Goal: Information Seeking & Learning: Learn about a topic

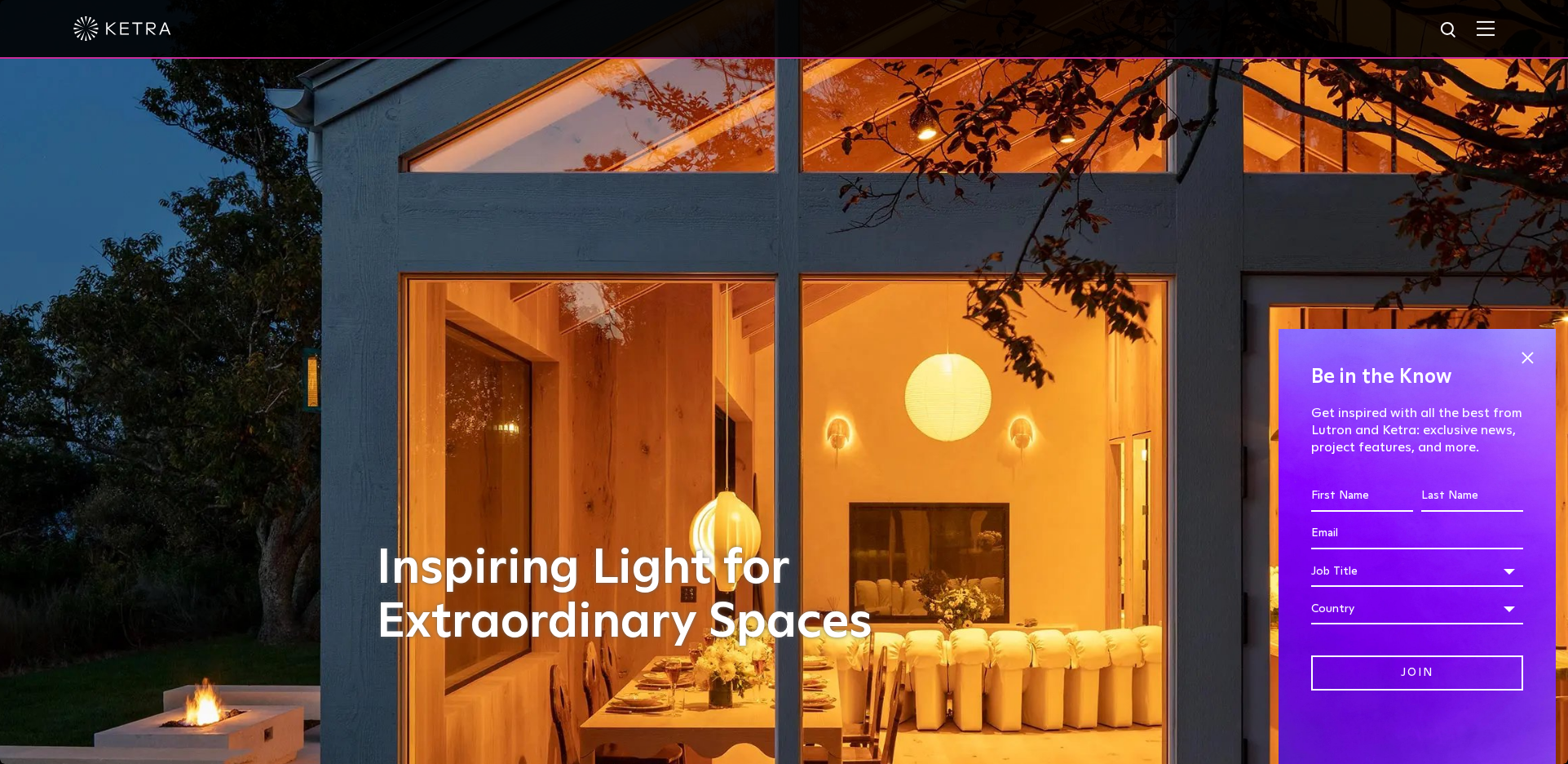
click at [1480, 31] on img at bounding box center [1486, 28] width 18 height 16
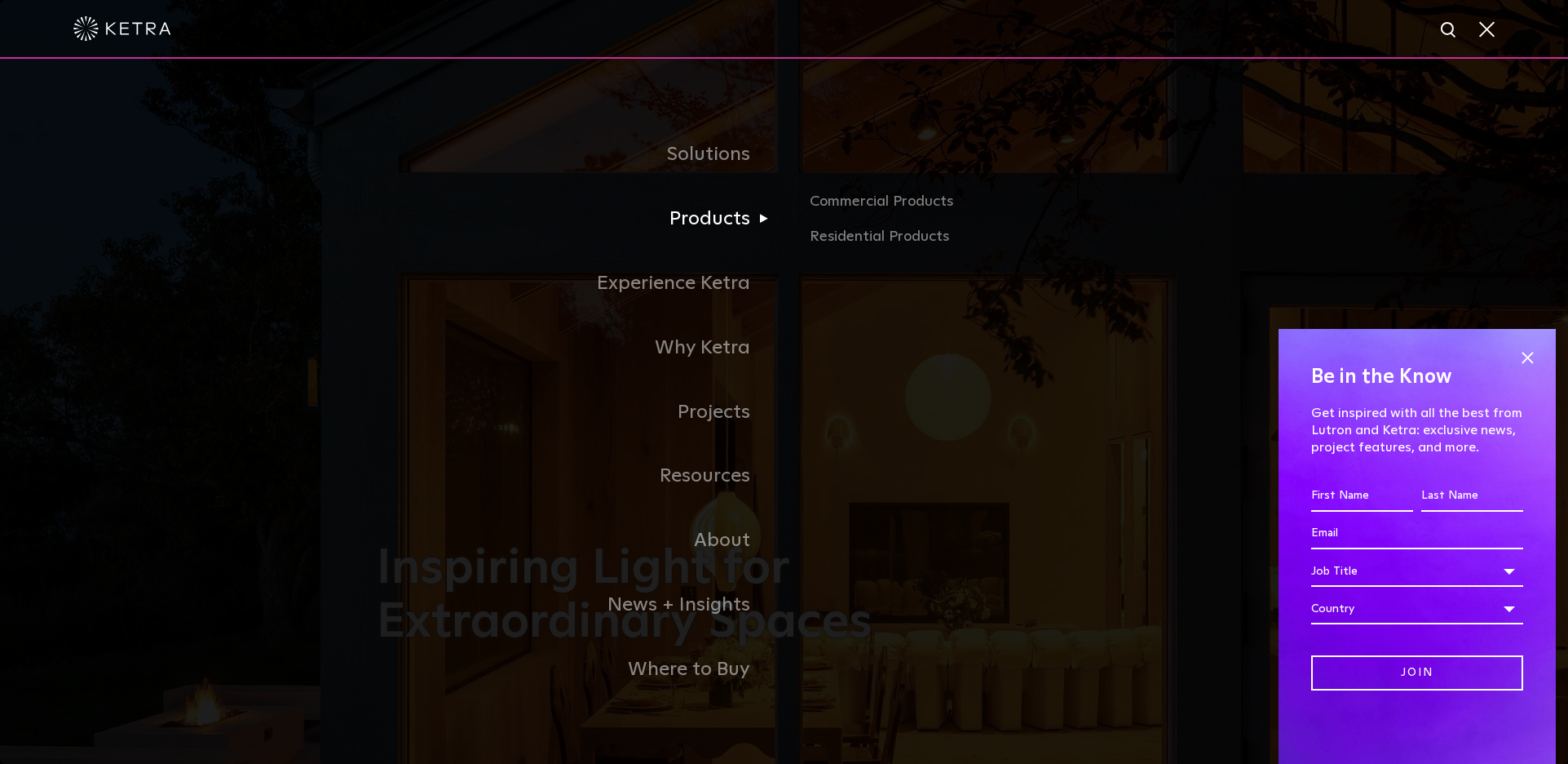
click at [703, 216] on link "Products" at bounding box center [580, 219] width 408 height 64
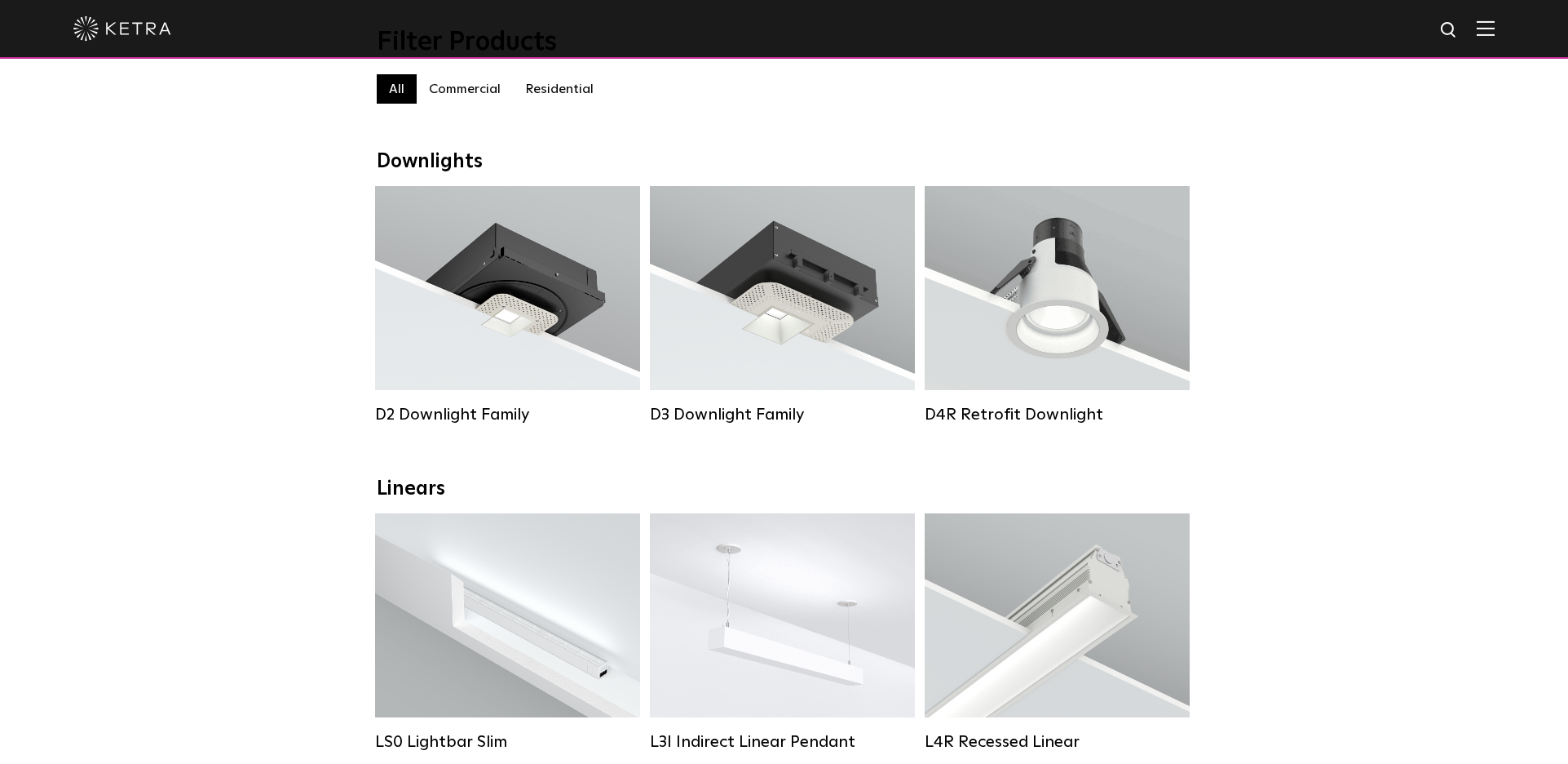
scroll to position [178, 0]
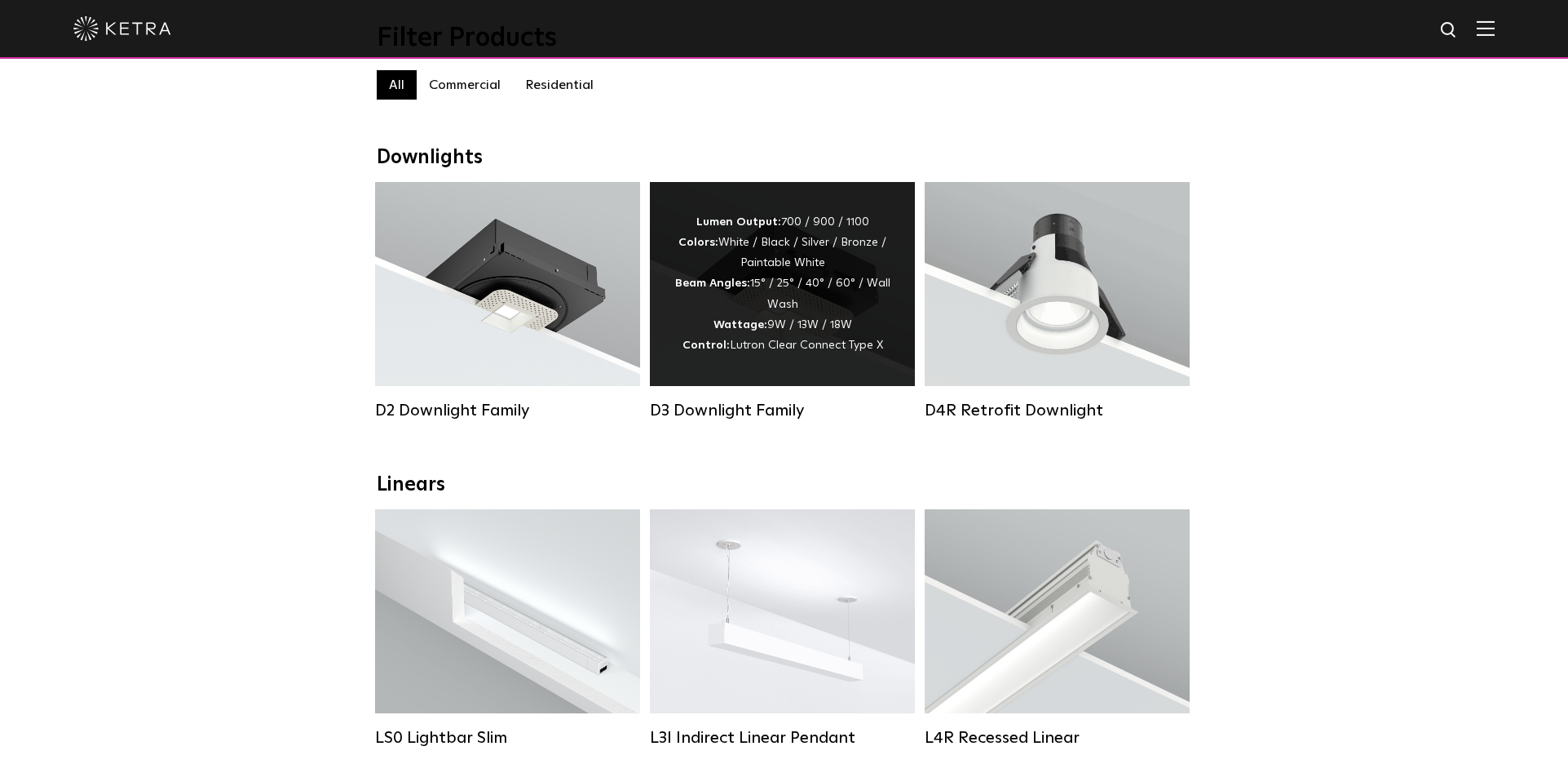
click at [793, 330] on div "Lumen Output: 700 / 900 / 1100 Colors: White / Black / Silver / Bronze / Painta…" at bounding box center [783, 284] width 216 height 144
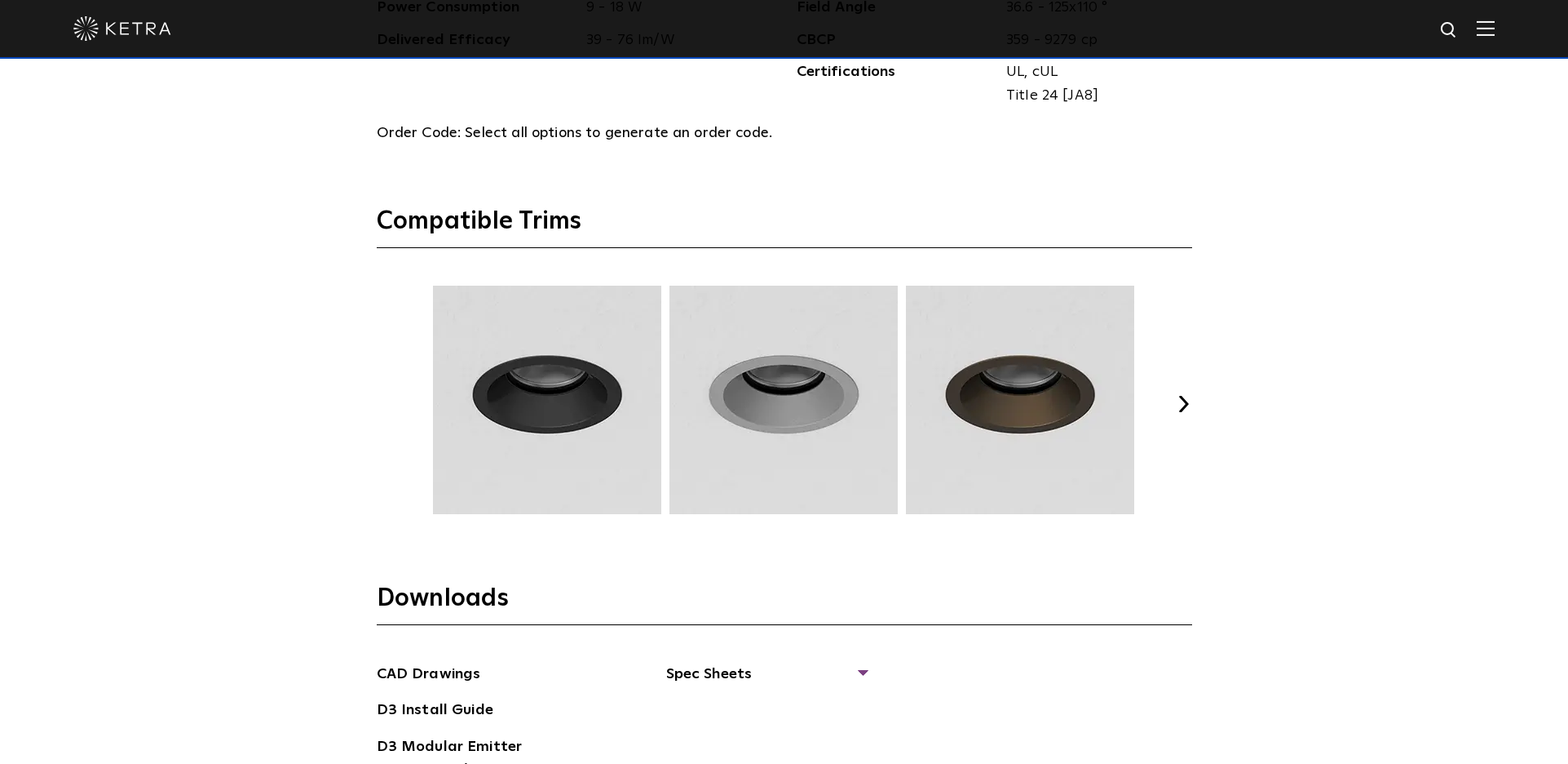
scroll to position [2168, 0]
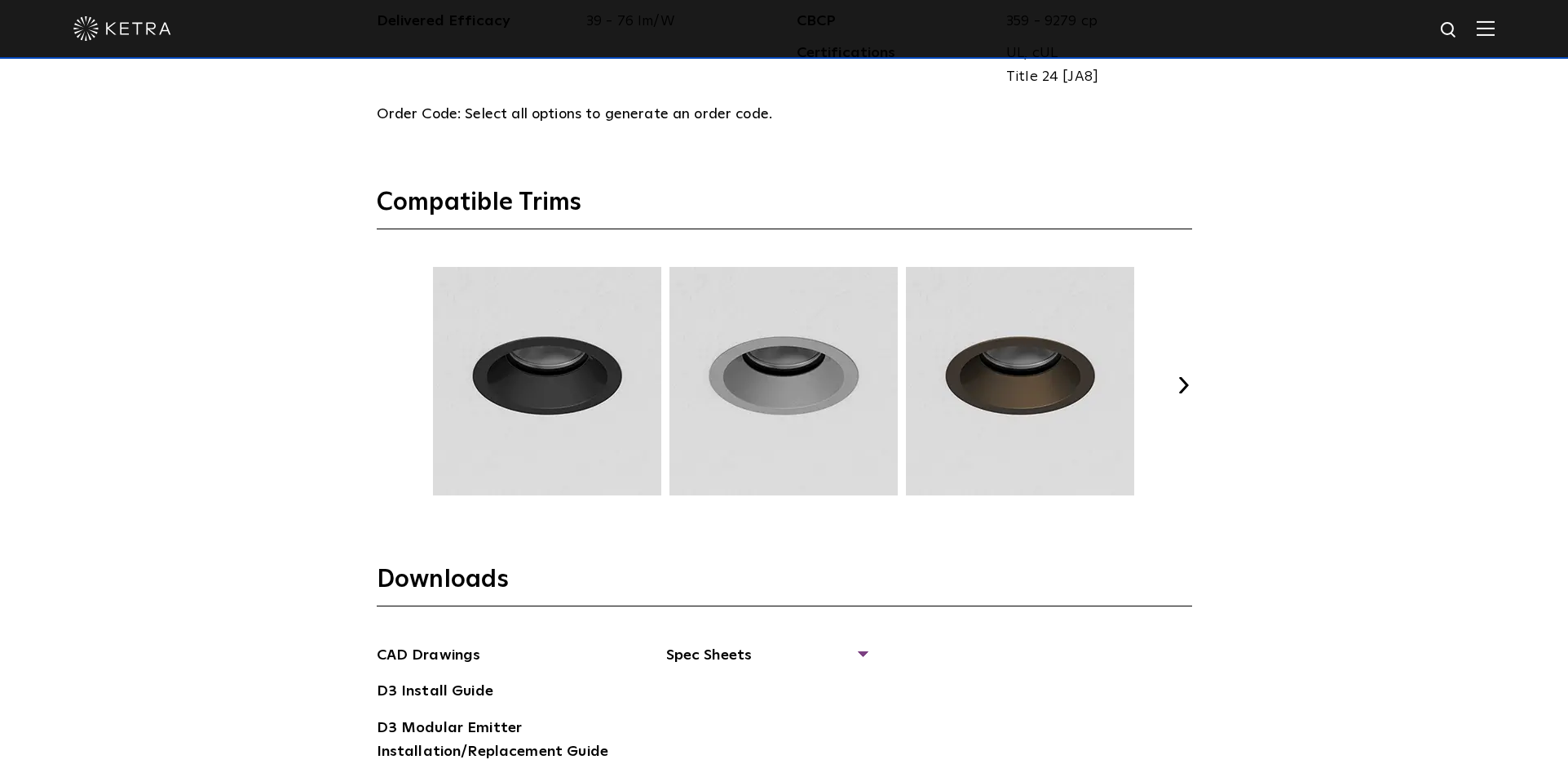
click at [1191, 377] on button "Next" at bounding box center [1184, 385] width 17 height 17
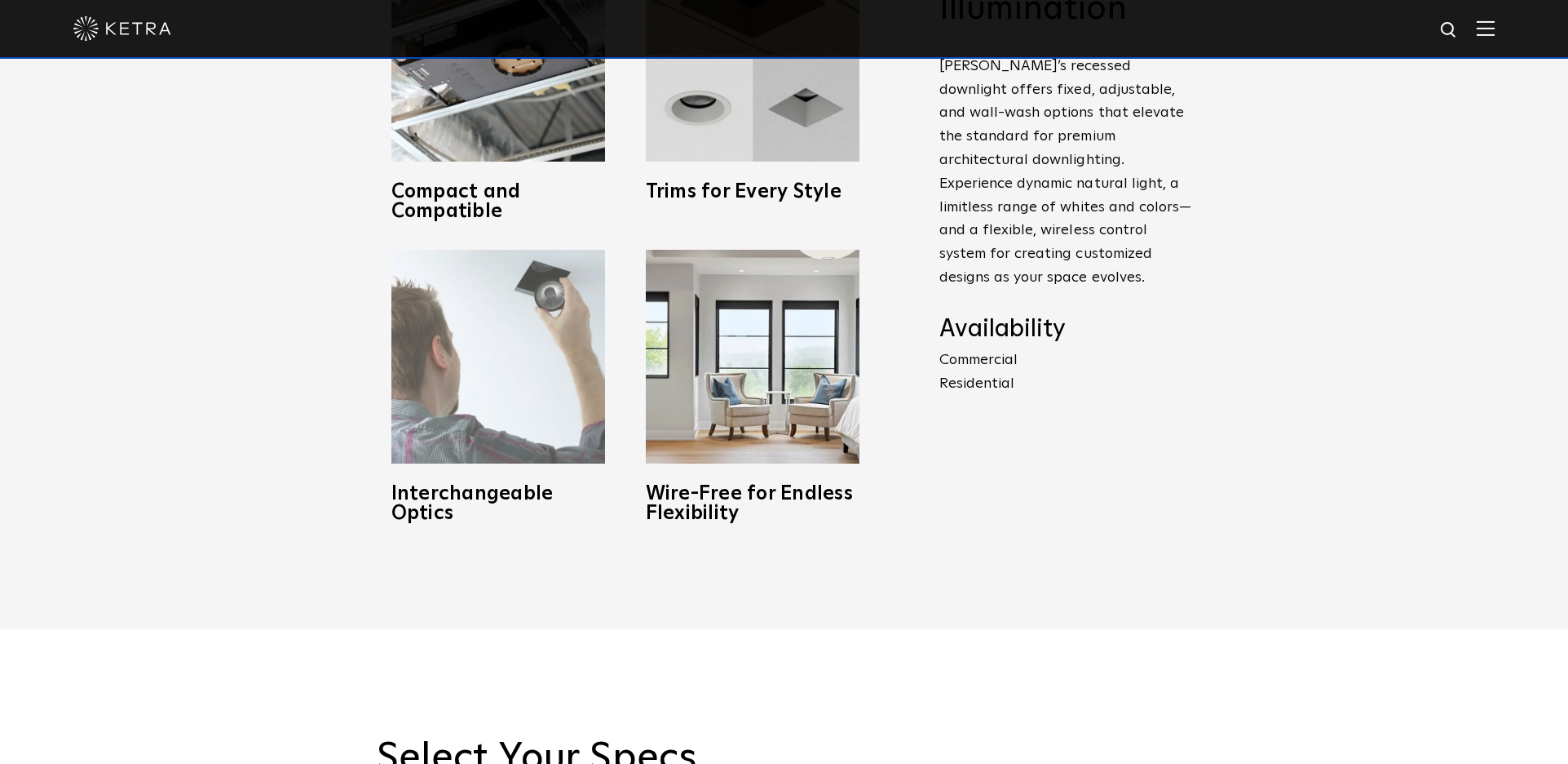
scroll to position [813, 0]
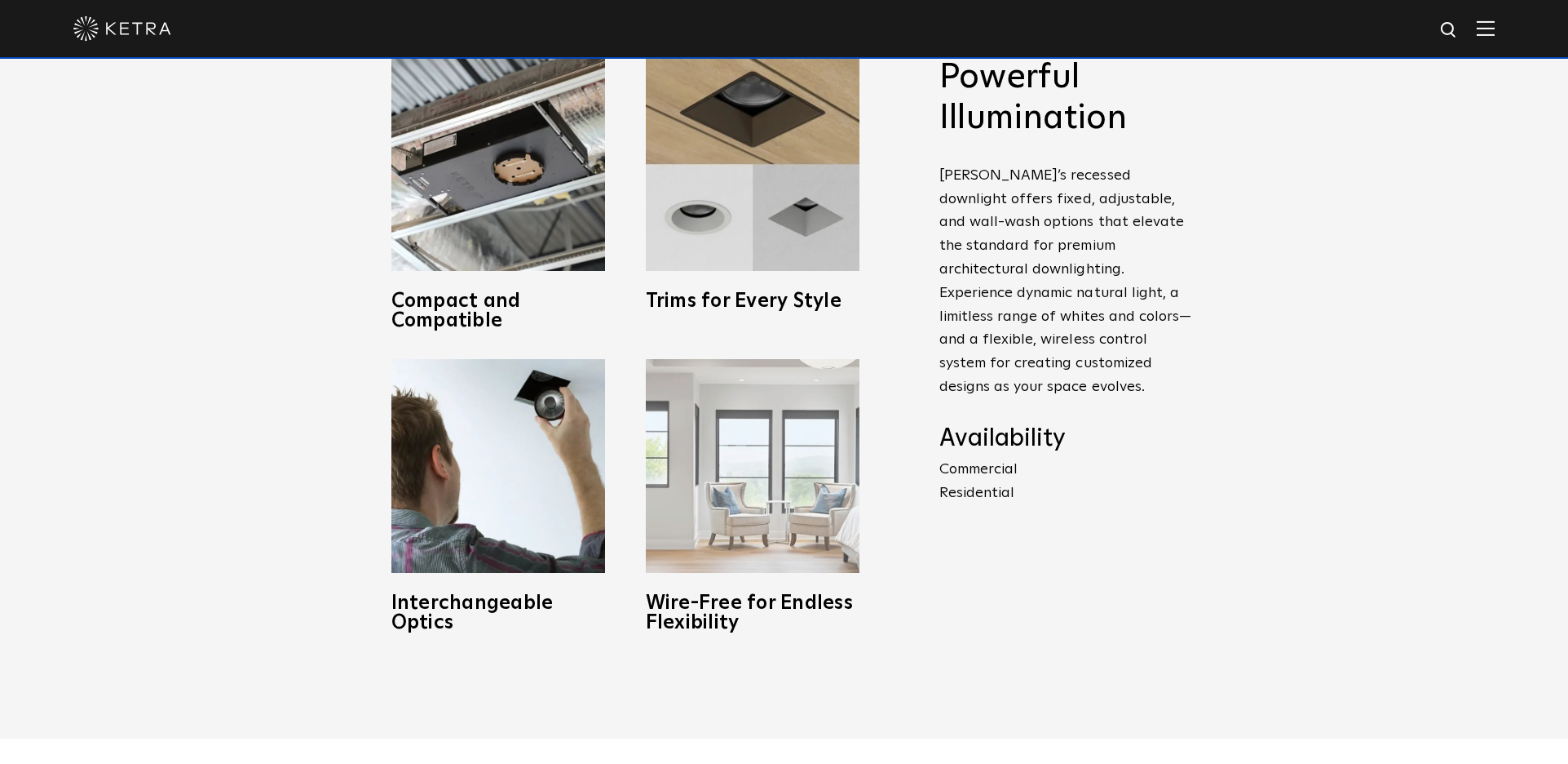
click at [767, 463] on img at bounding box center [752, 466] width 214 height 214
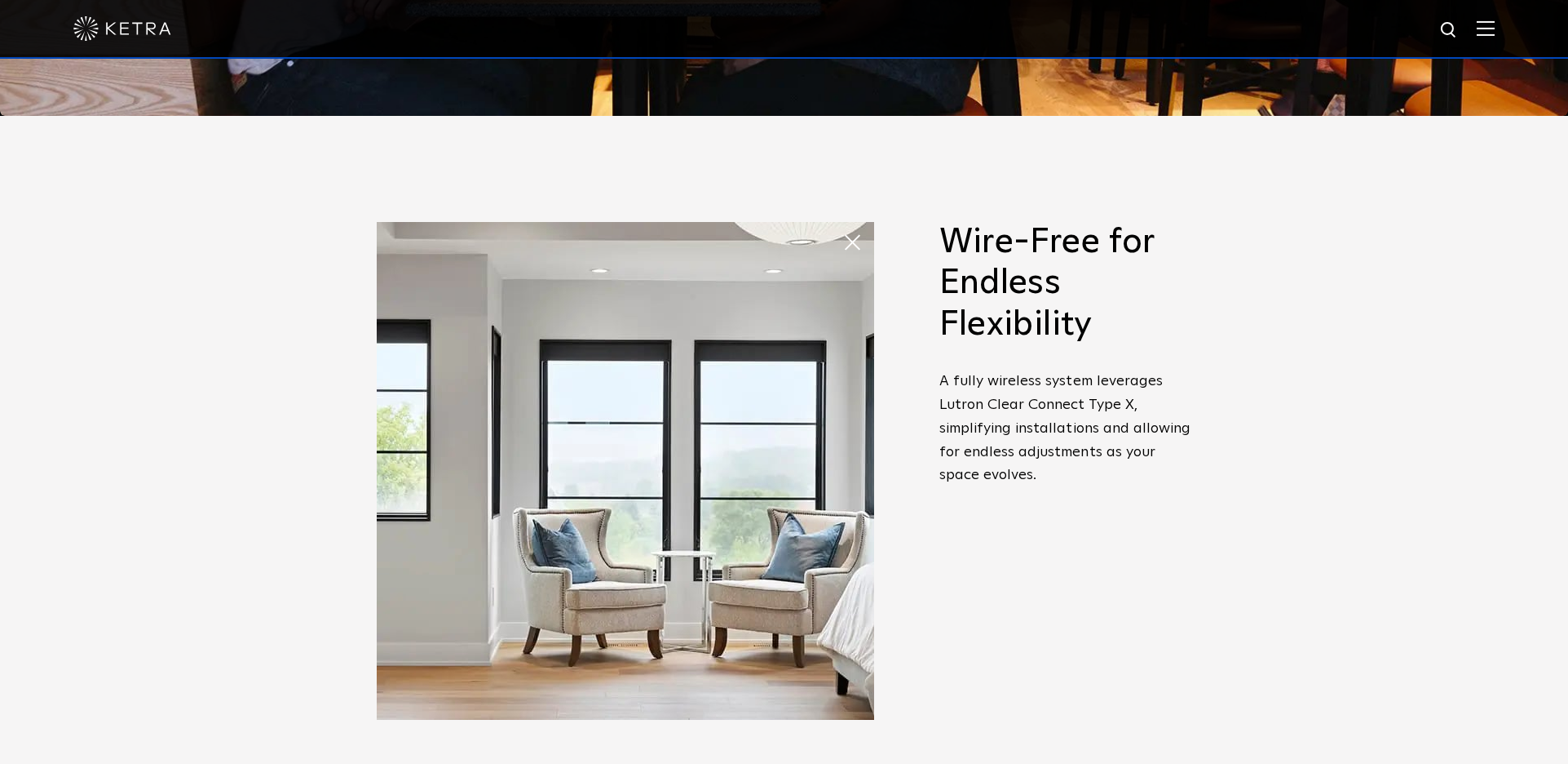
scroll to position [656, 0]
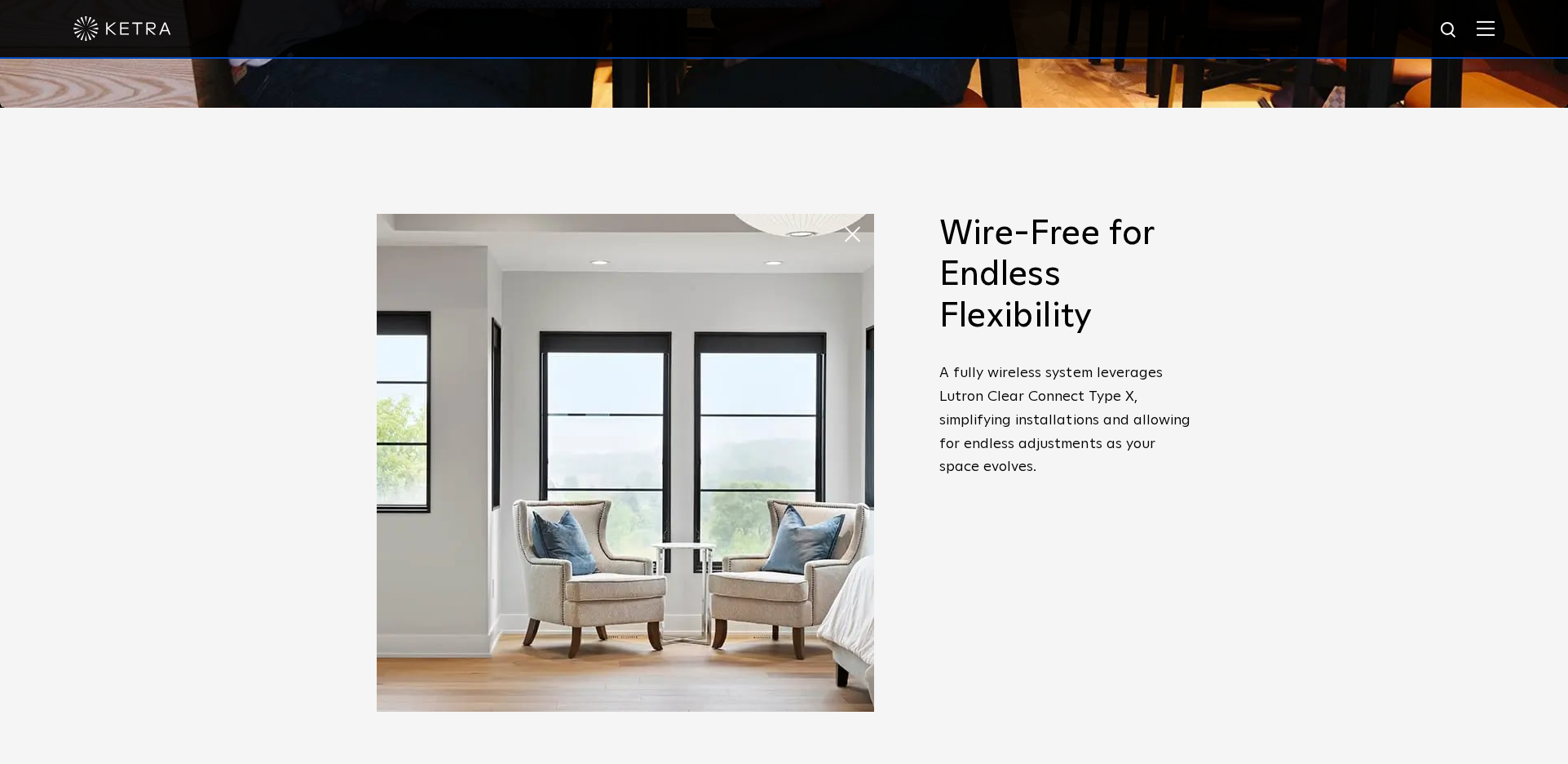
click at [842, 218] on span at bounding box center [842, 218] width 0 height 0
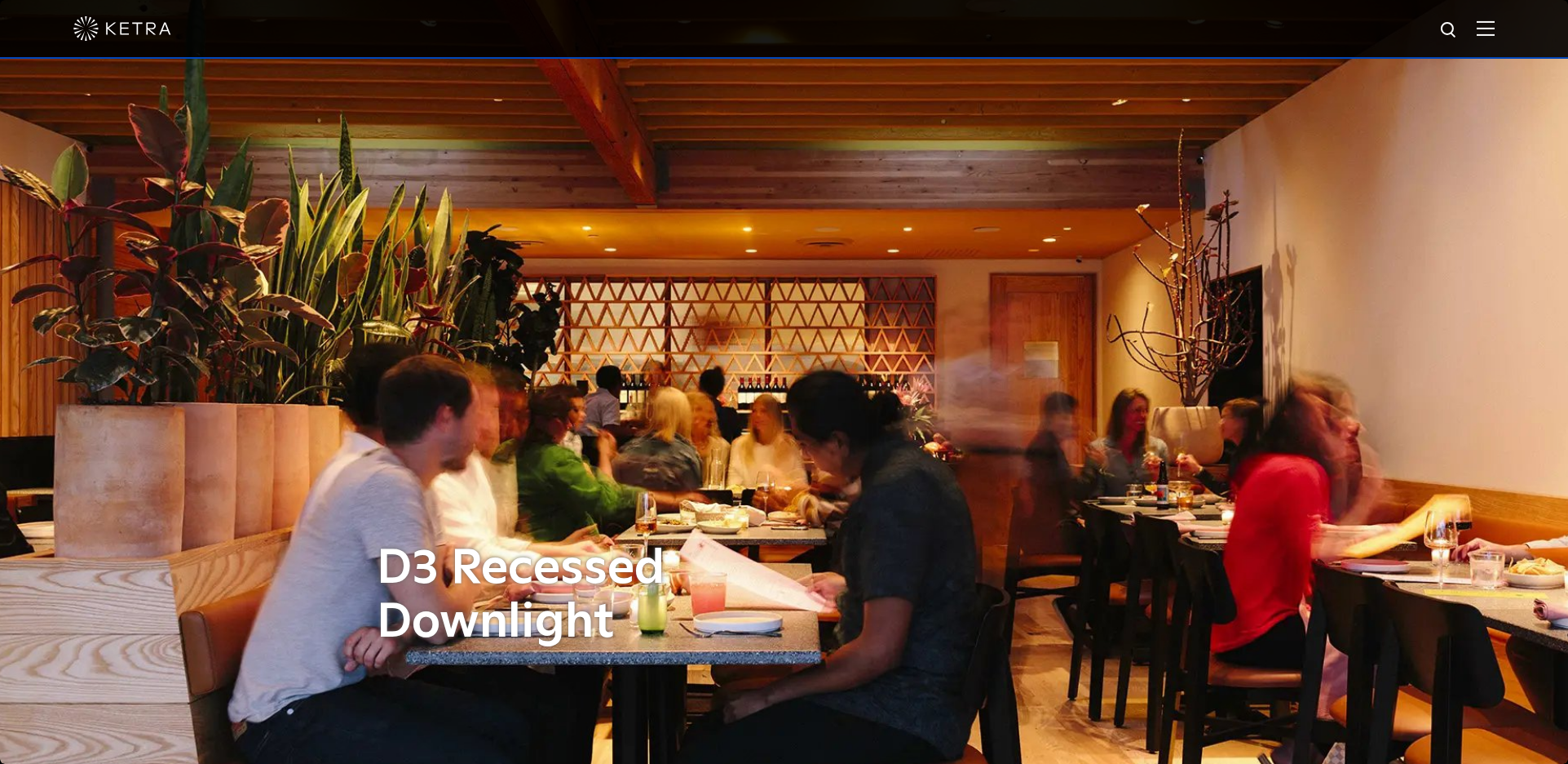
scroll to position [0, 0]
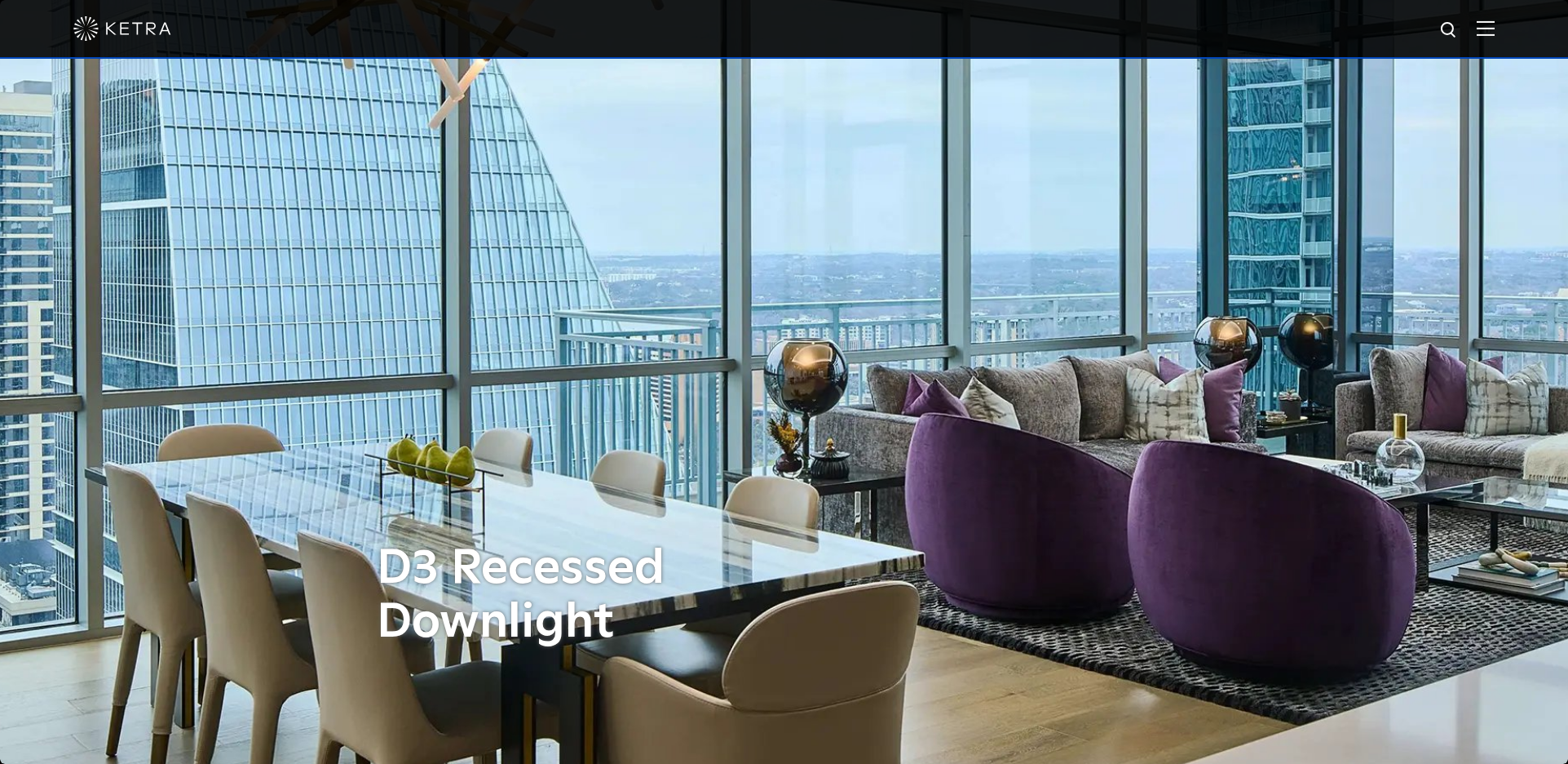
click at [1496, 35] on div at bounding box center [784, 29] width 1568 height 59
click at [1490, 31] on img at bounding box center [1486, 28] width 18 height 16
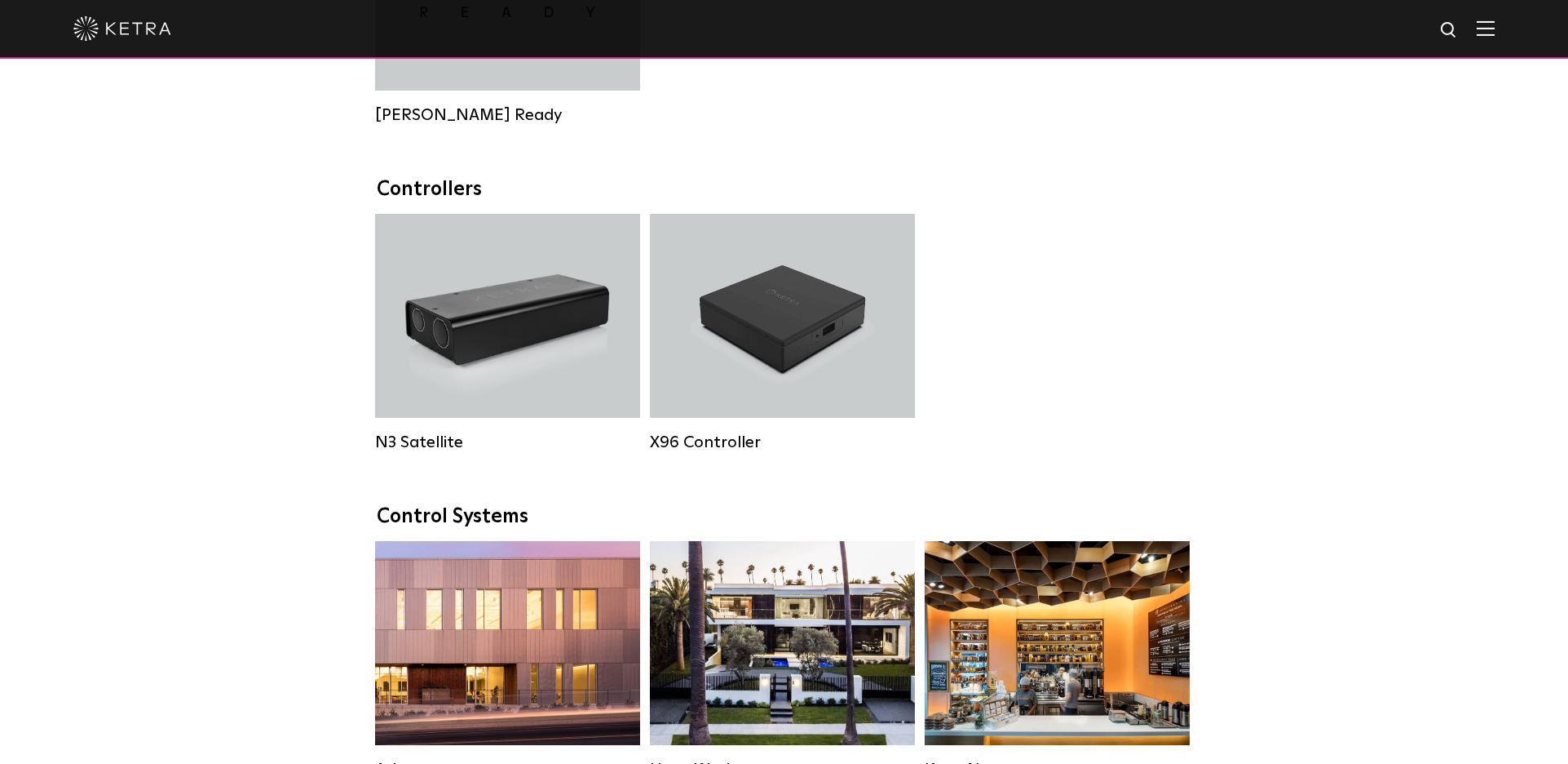
scroll to position [1982, 0]
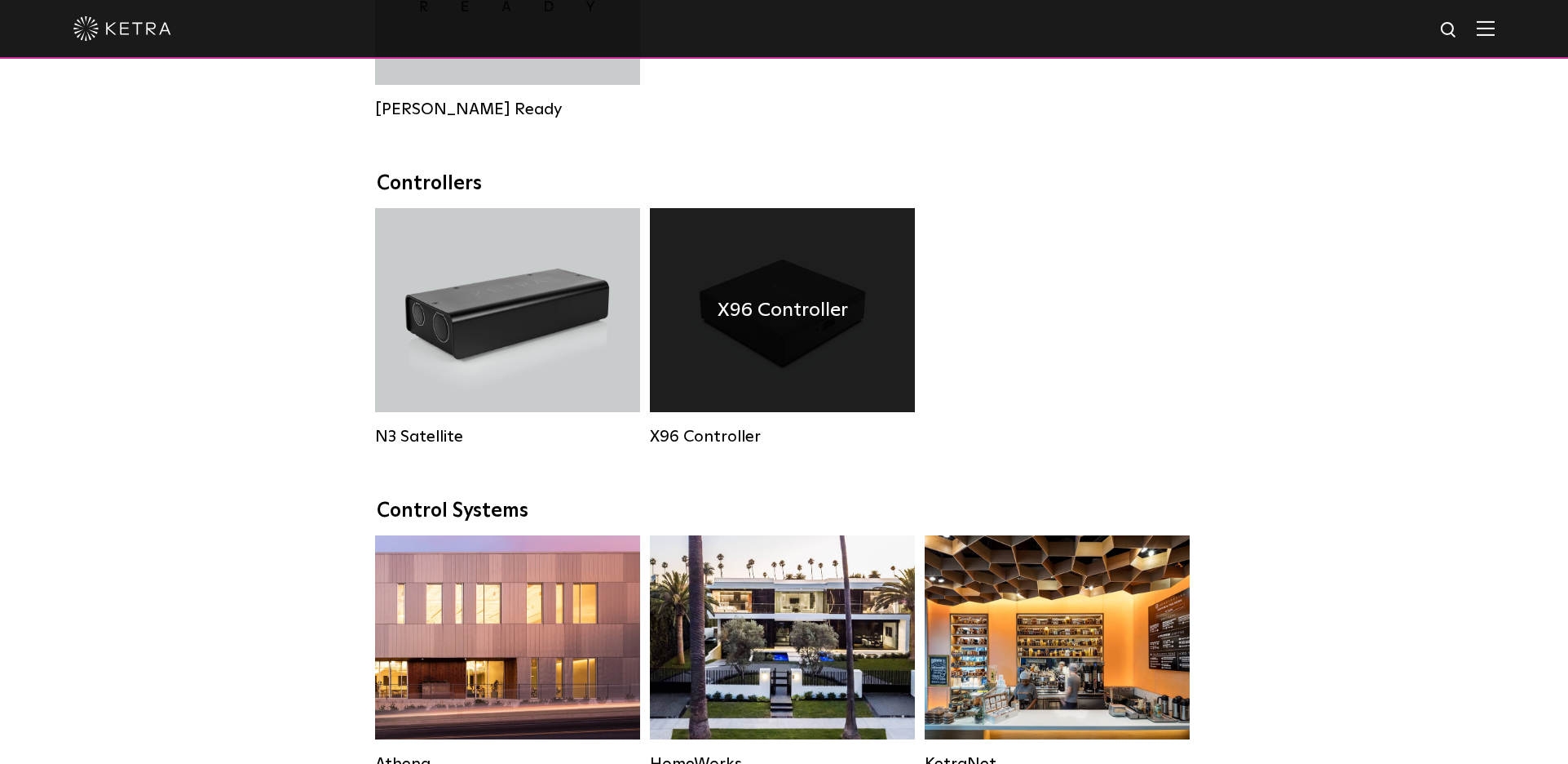
click at [765, 360] on div "X96 Controller" at bounding box center [782, 310] width 265 height 204
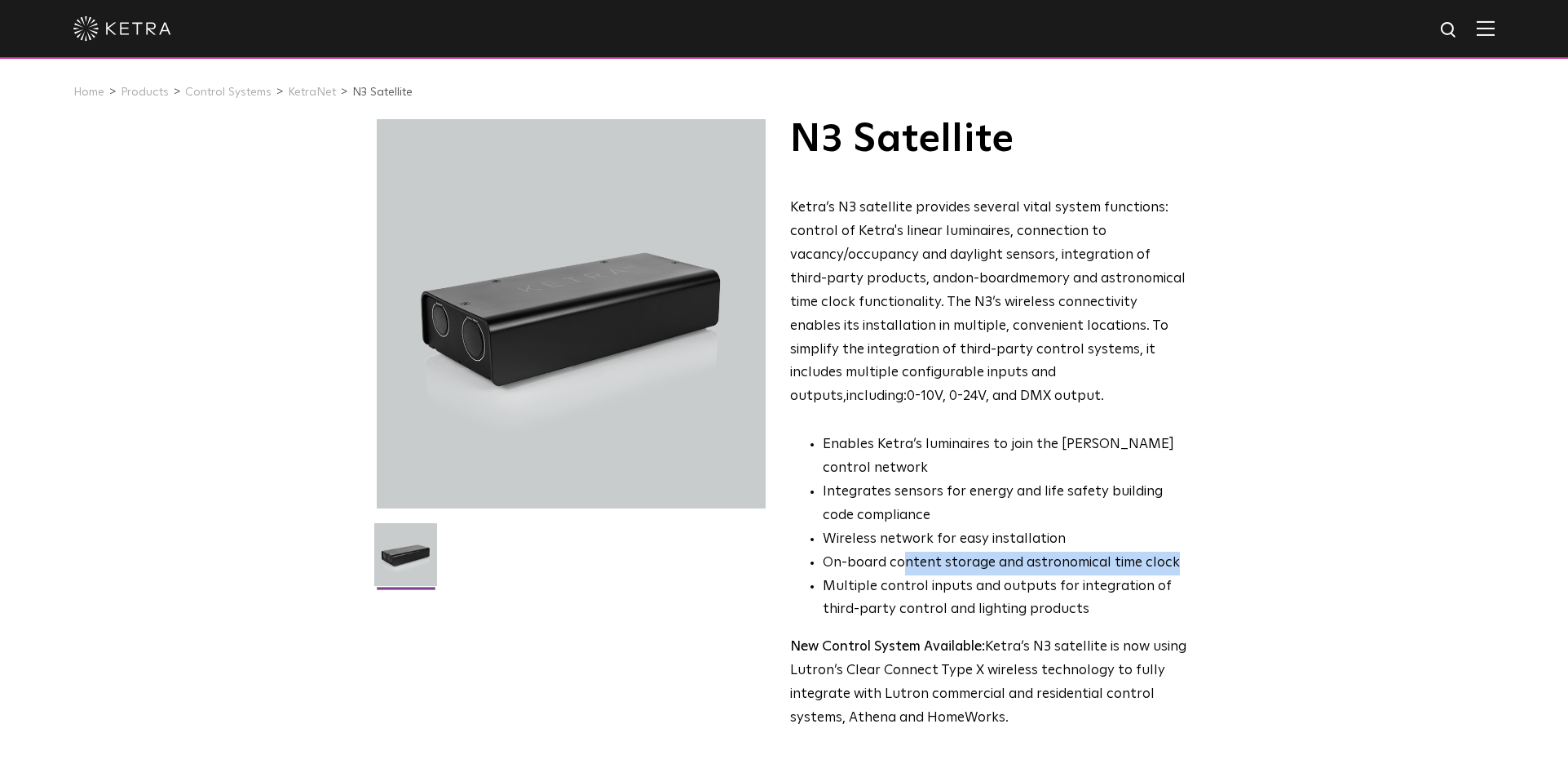
drag, startPoint x: 902, startPoint y: 553, endPoint x: 1196, endPoint y: 555, distance: 294.0
click at [1196, 555] on div "N3 Satellite Ketra’s N3 satellite provides several vital system functions: cont…" at bounding box center [784, 470] width 848 height 703
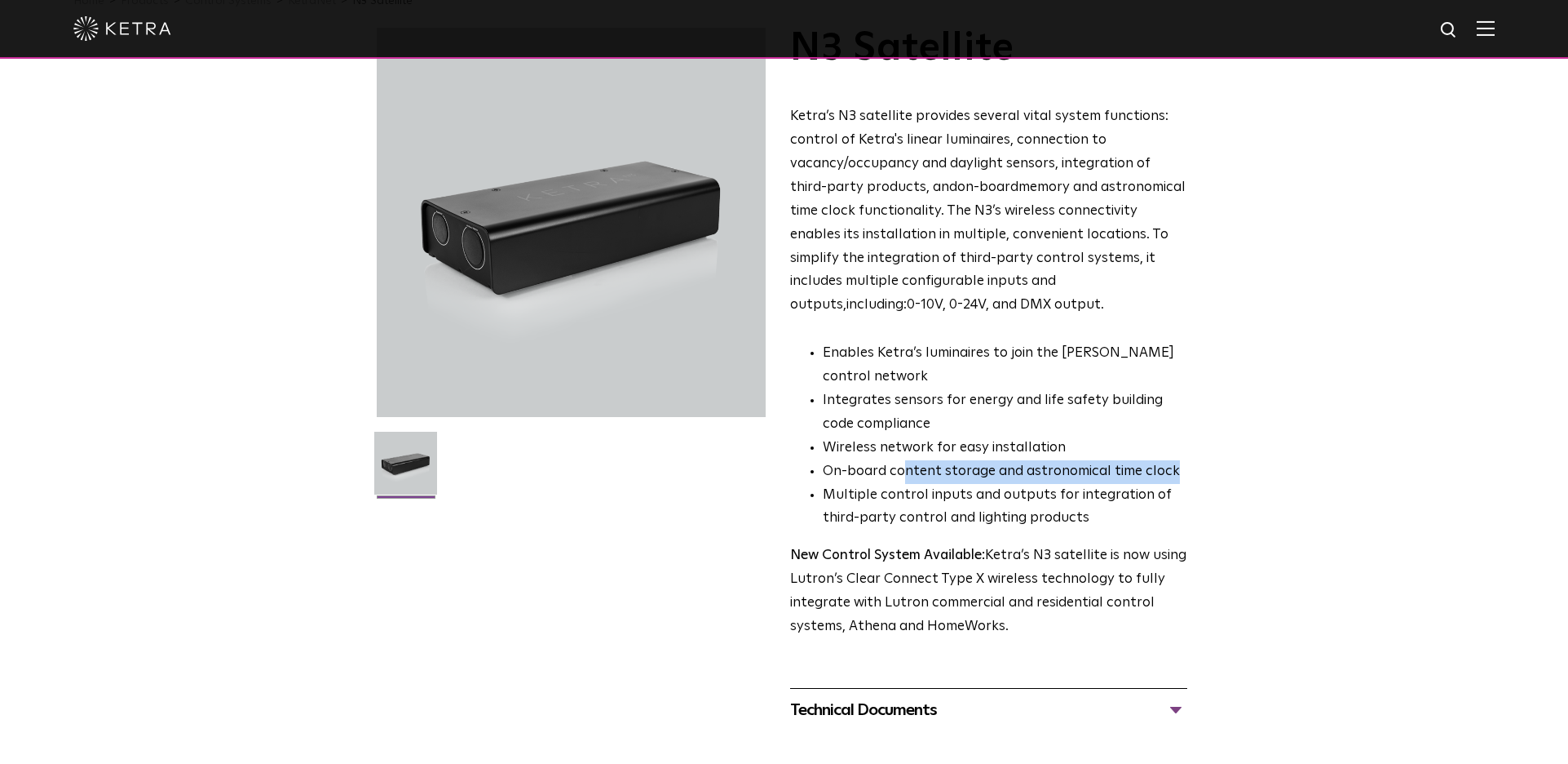
scroll to position [93, 0]
click at [883, 483] on li "Multiple control inputs and outputs for integration of third-party control and …" at bounding box center [1006, 506] width 365 height 47
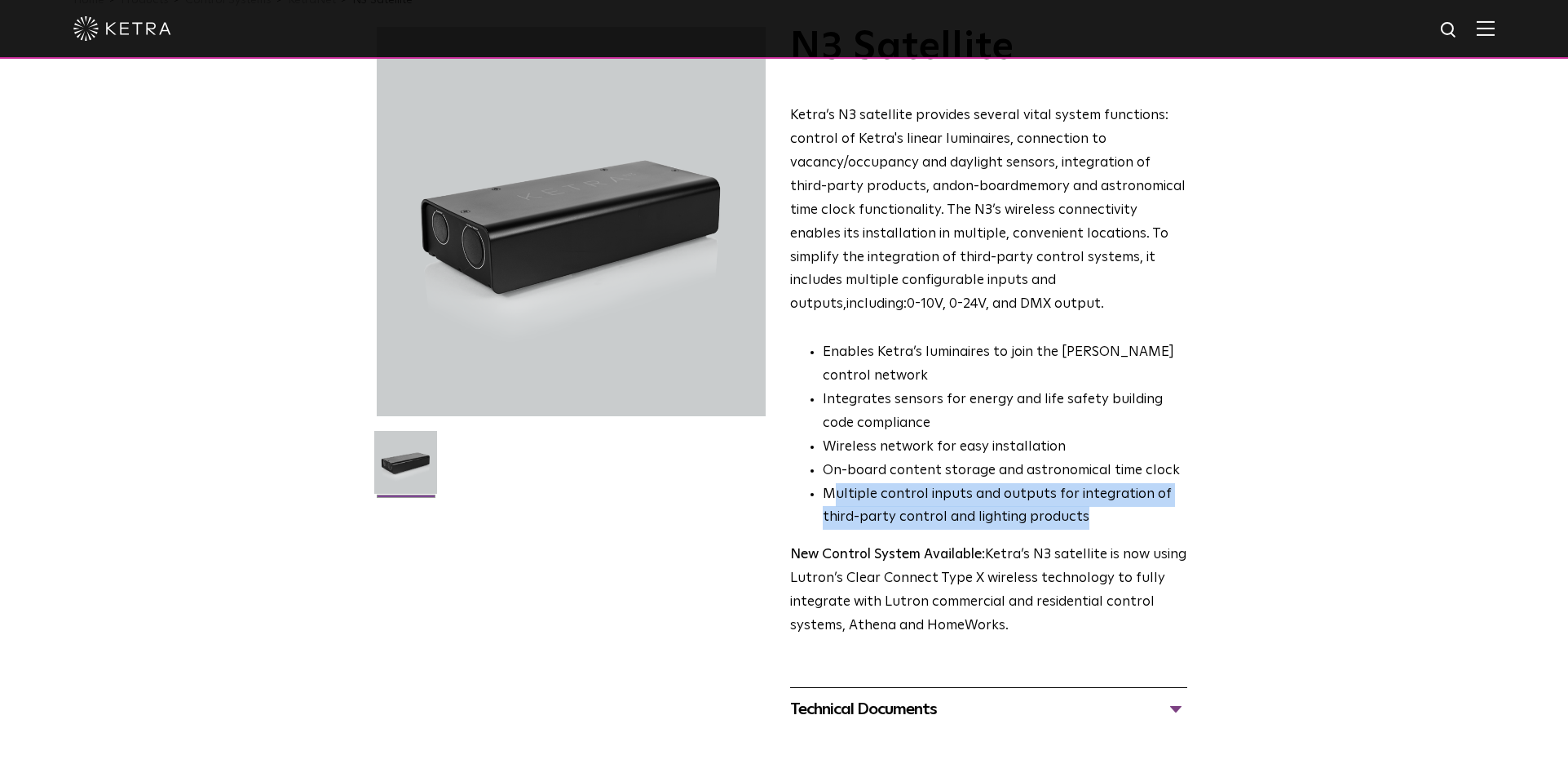
drag, startPoint x: 835, startPoint y: 478, endPoint x: 1101, endPoint y: 501, distance: 267.0
click at [1101, 501] on li "Multiple control inputs and outputs for integration of third-party control and …" at bounding box center [1006, 506] width 365 height 47
drag, startPoint x: 822, startPoint y: 497, endPoint x: 1097, endPoint y: 508, distance: 275.2
click at [1097, 508] on ul "Enables Ketra’s luminaires to join the Ketra control network Integrates sensors…" at bounding box center [988, 435] width 397 height 188
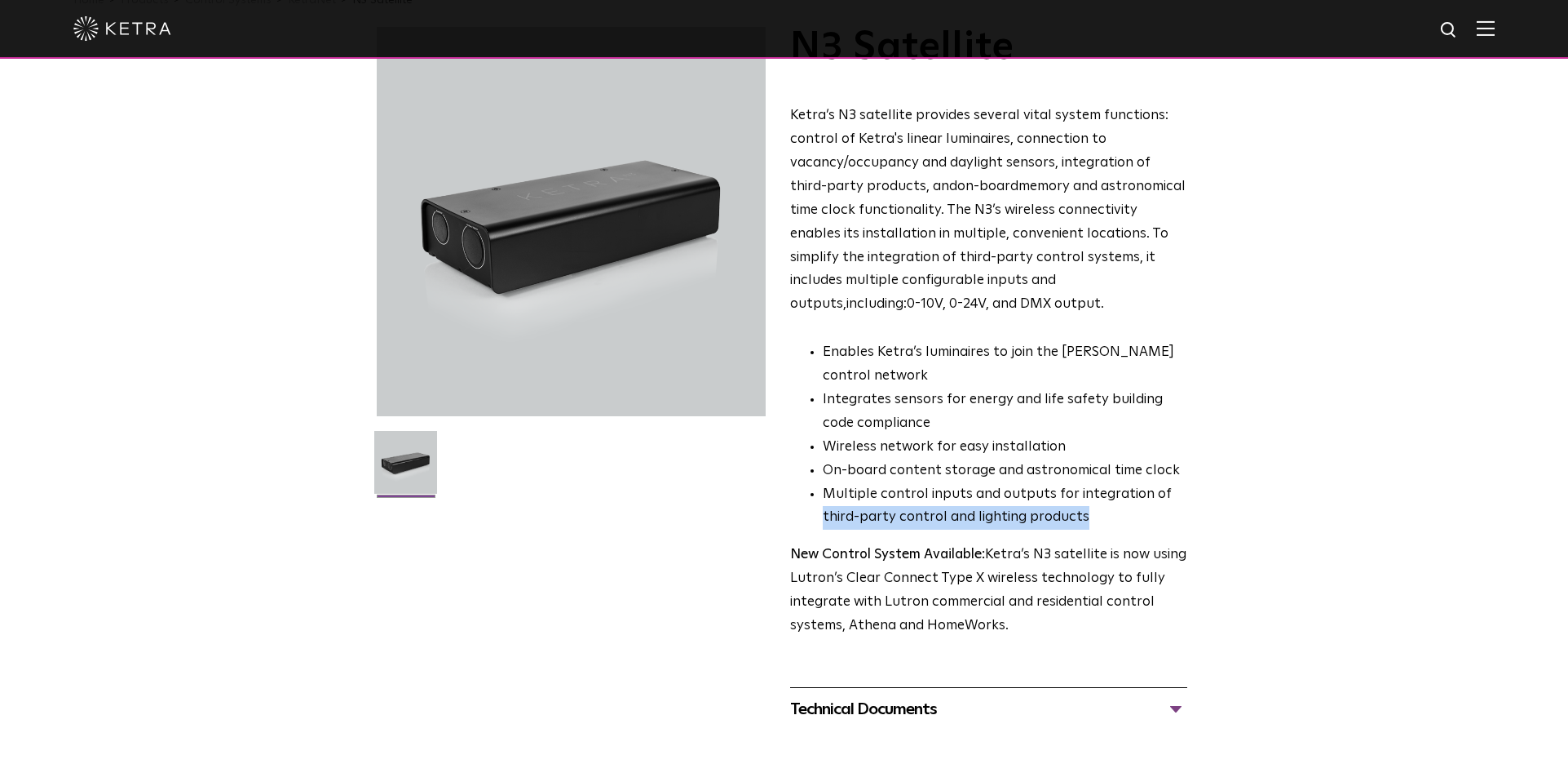
click at [1097, 508] on li "Multiple control inputs and outputs for integration of third-party control and …" at bounding box center [1006, 506] width 365 height 47
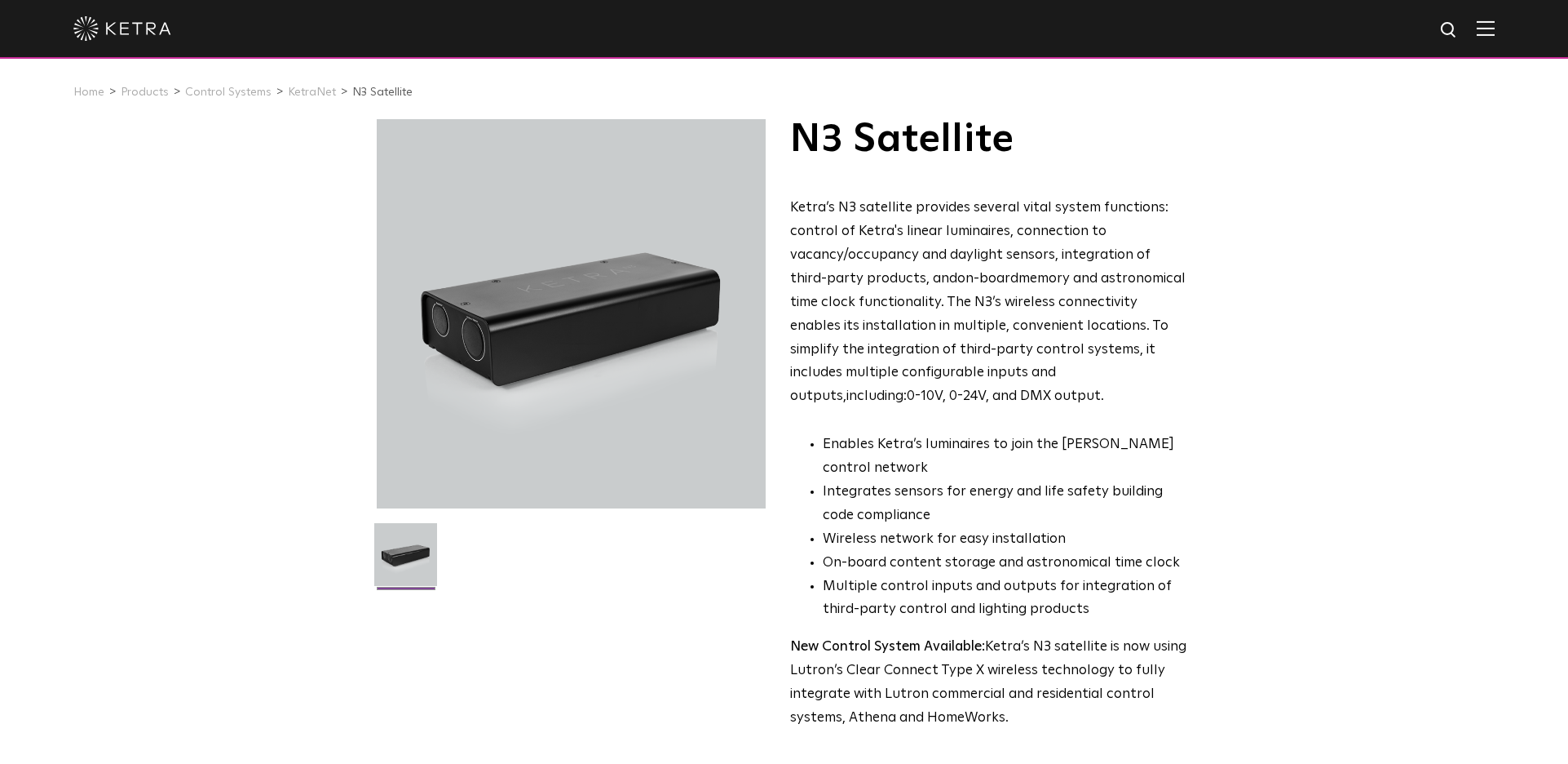
scroll to position [0, 0]
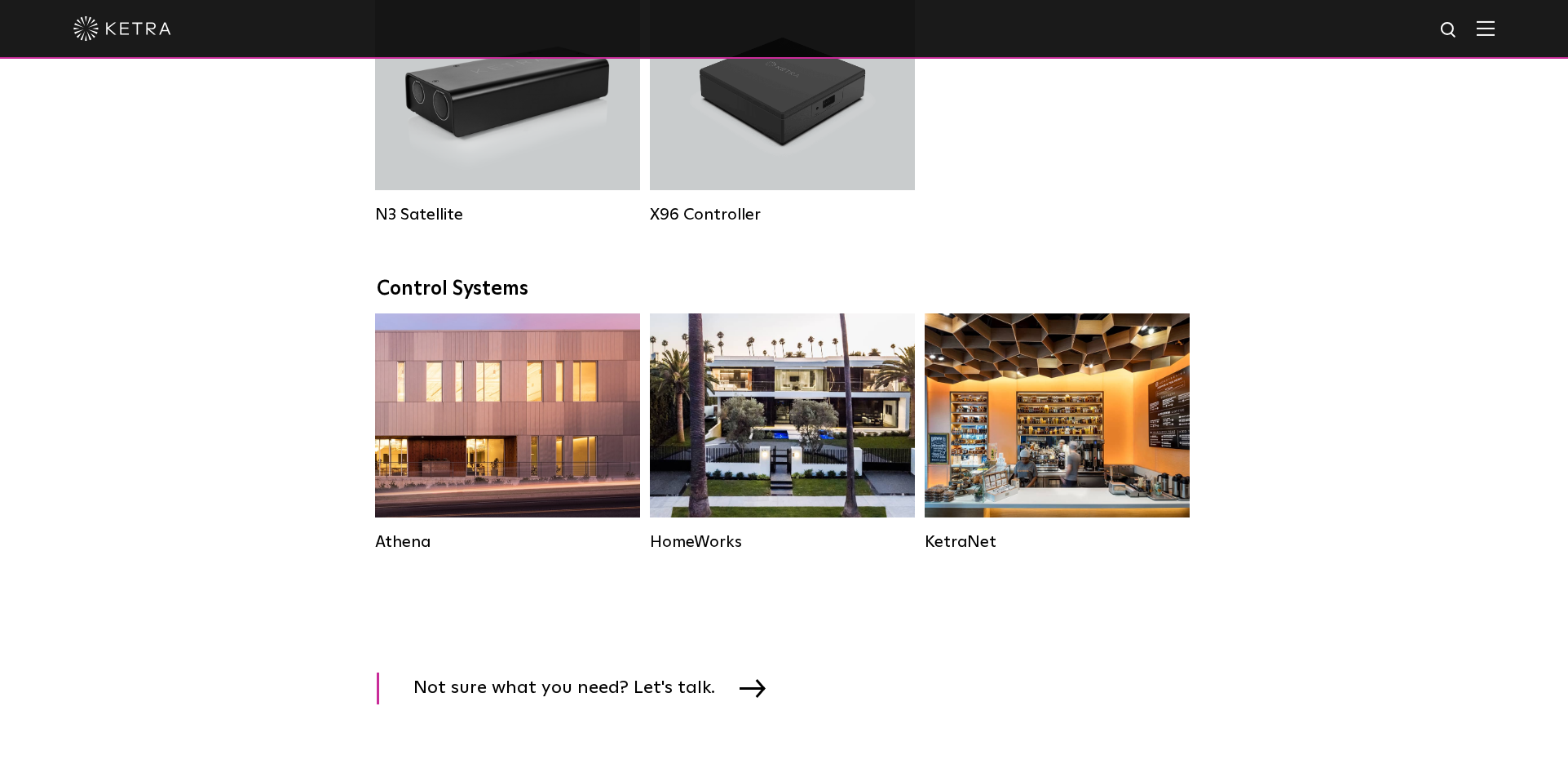
scroll to position [2371, 0]
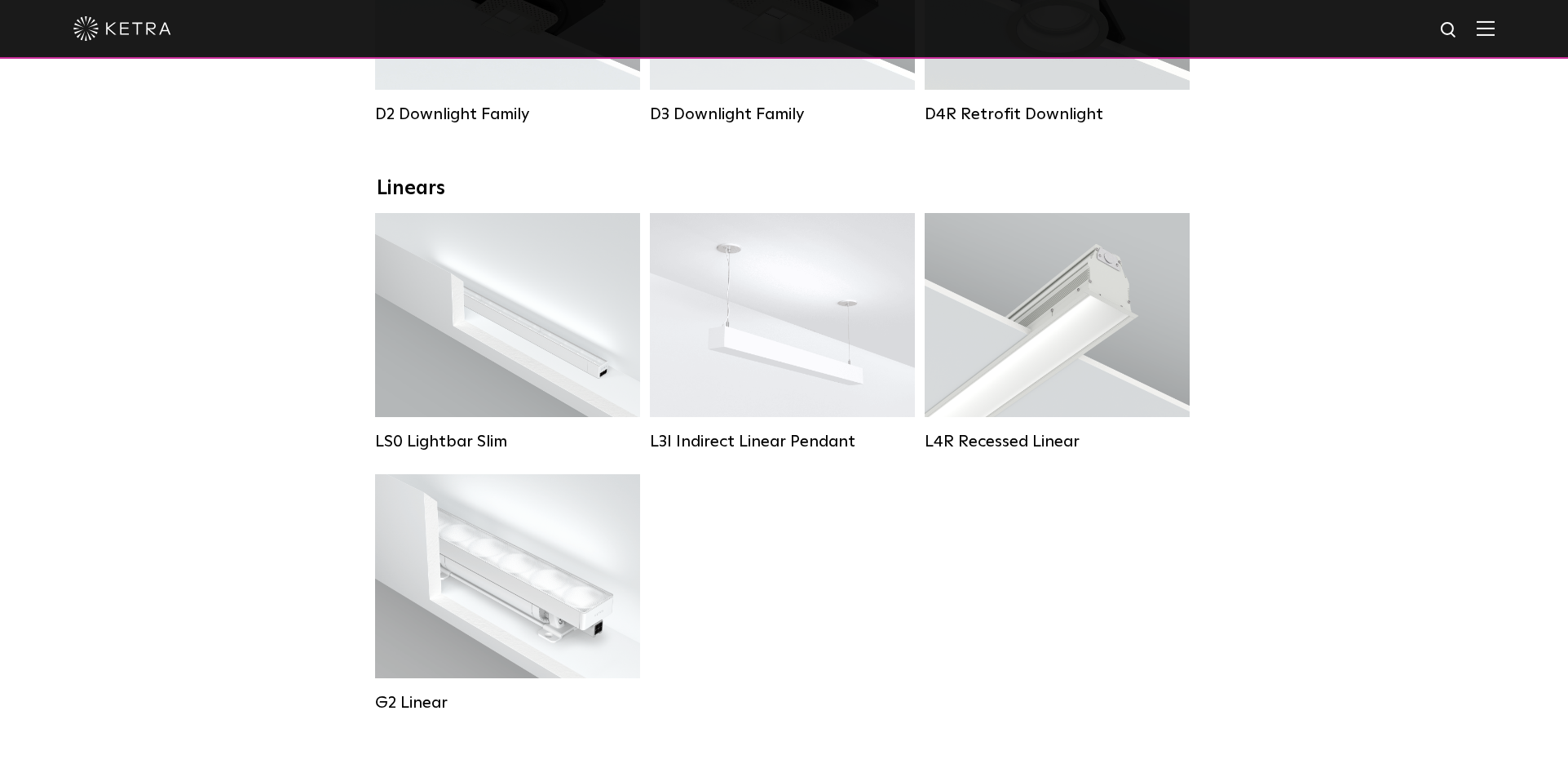
scroll to position [452, 0]
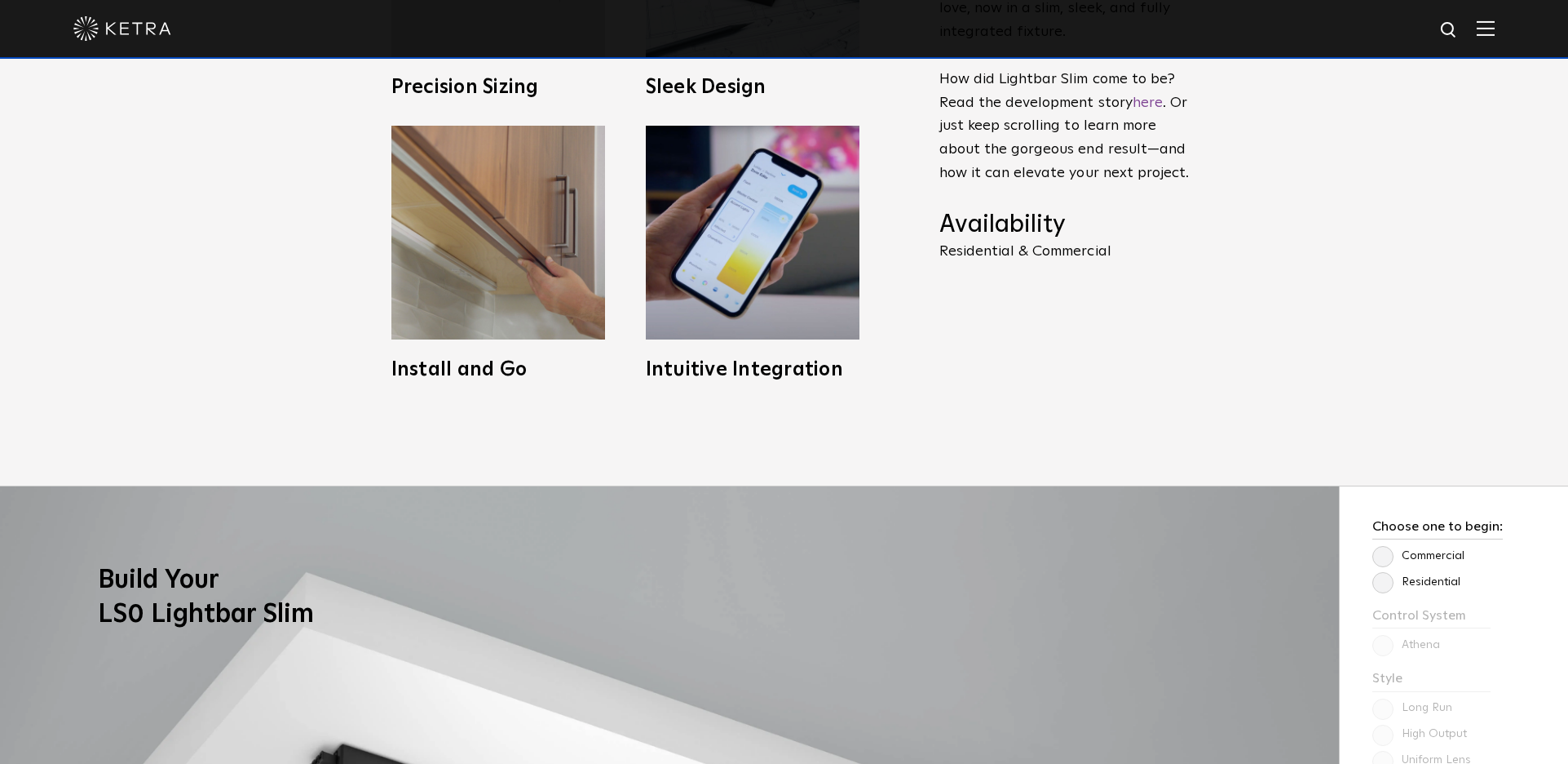
scroll to position [1037, 0]
